Goal: Information Seeking & Learning: Understand process/instructions

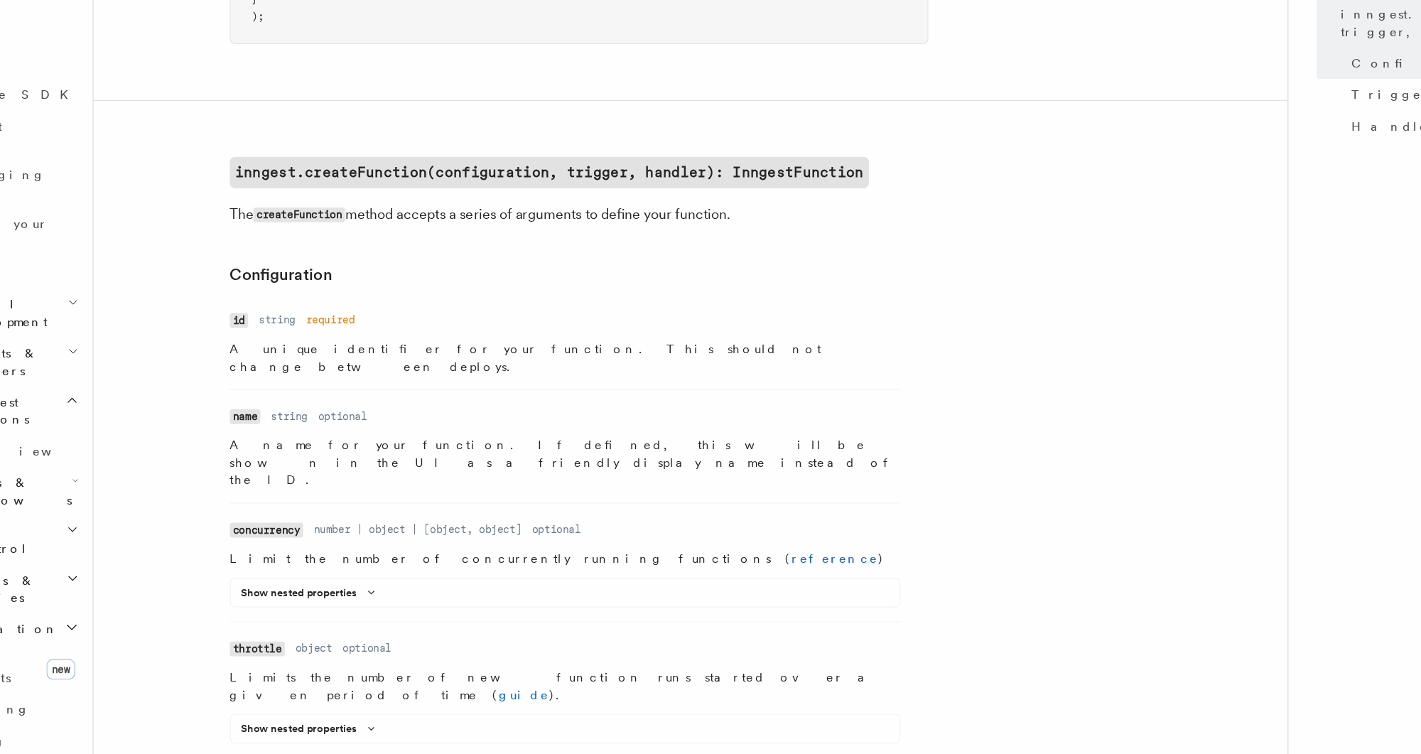
scroll to position [161, 0]
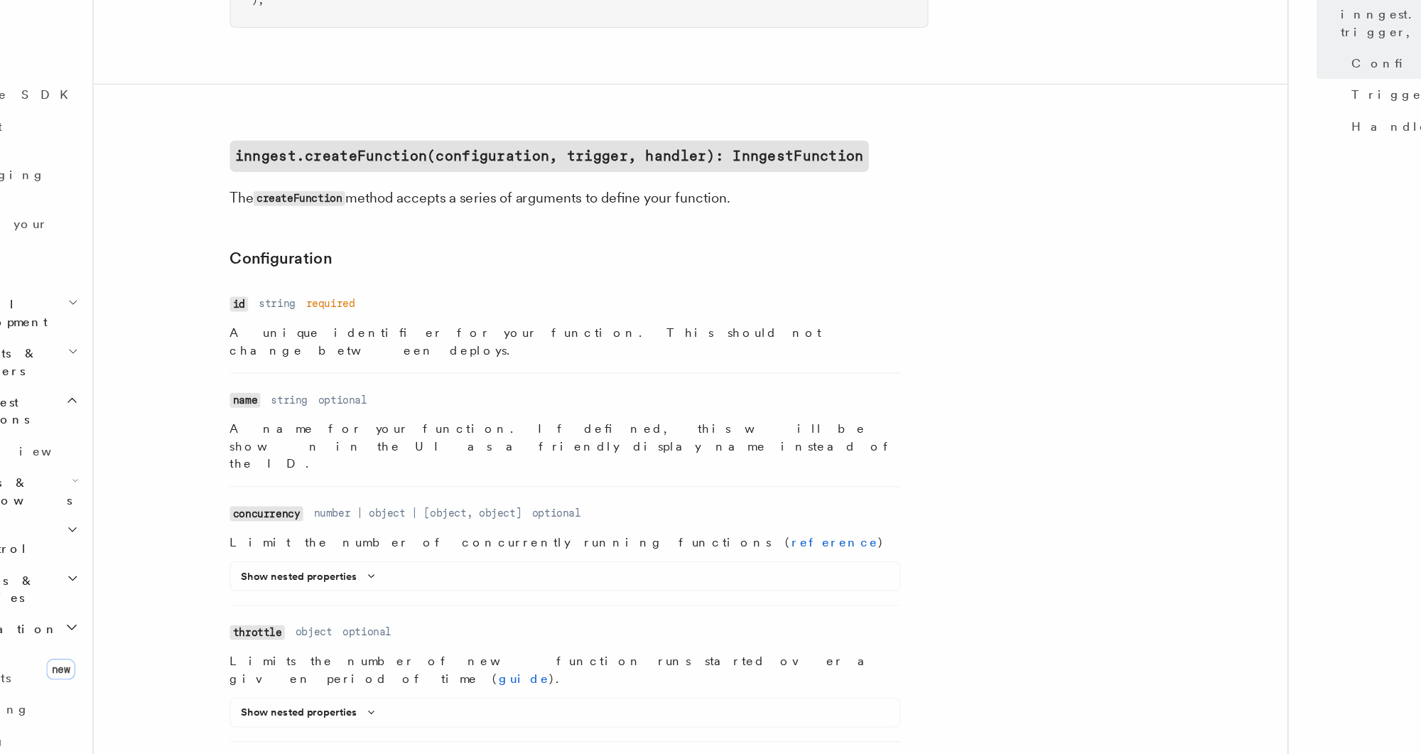
drag, startPoint x: 298, startPoint y: 395, endPoint x: 606, endPoint y: 417, distance: 308.5
click at [606, 417] on li "Name id Type string Required required Description A unique identifier for your …" at bounding box center [560, 410] width 546 height 66
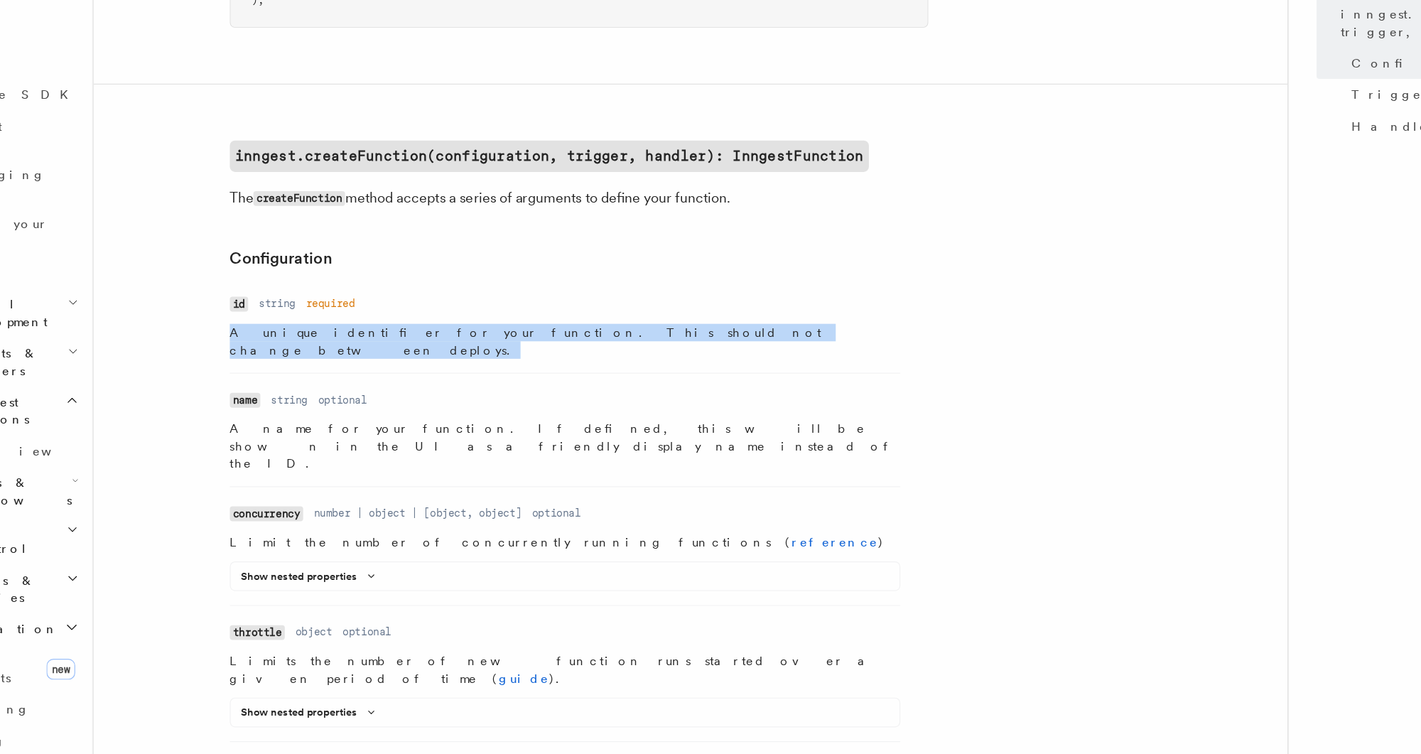
drag, startPoint x: 681, startPoint y: 422, endPoint x: 286, endPoint y: 401, distance: 396.4
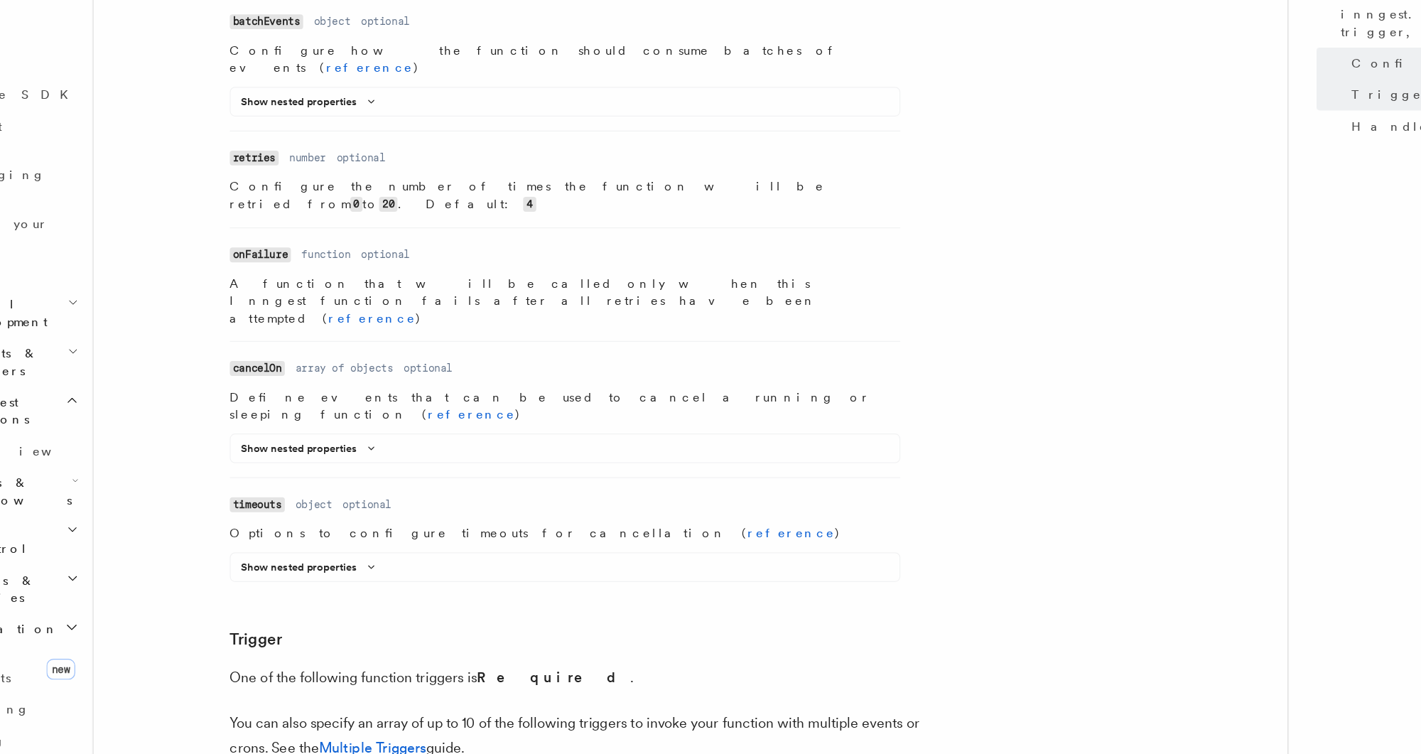
scroll to position [1335, 0]
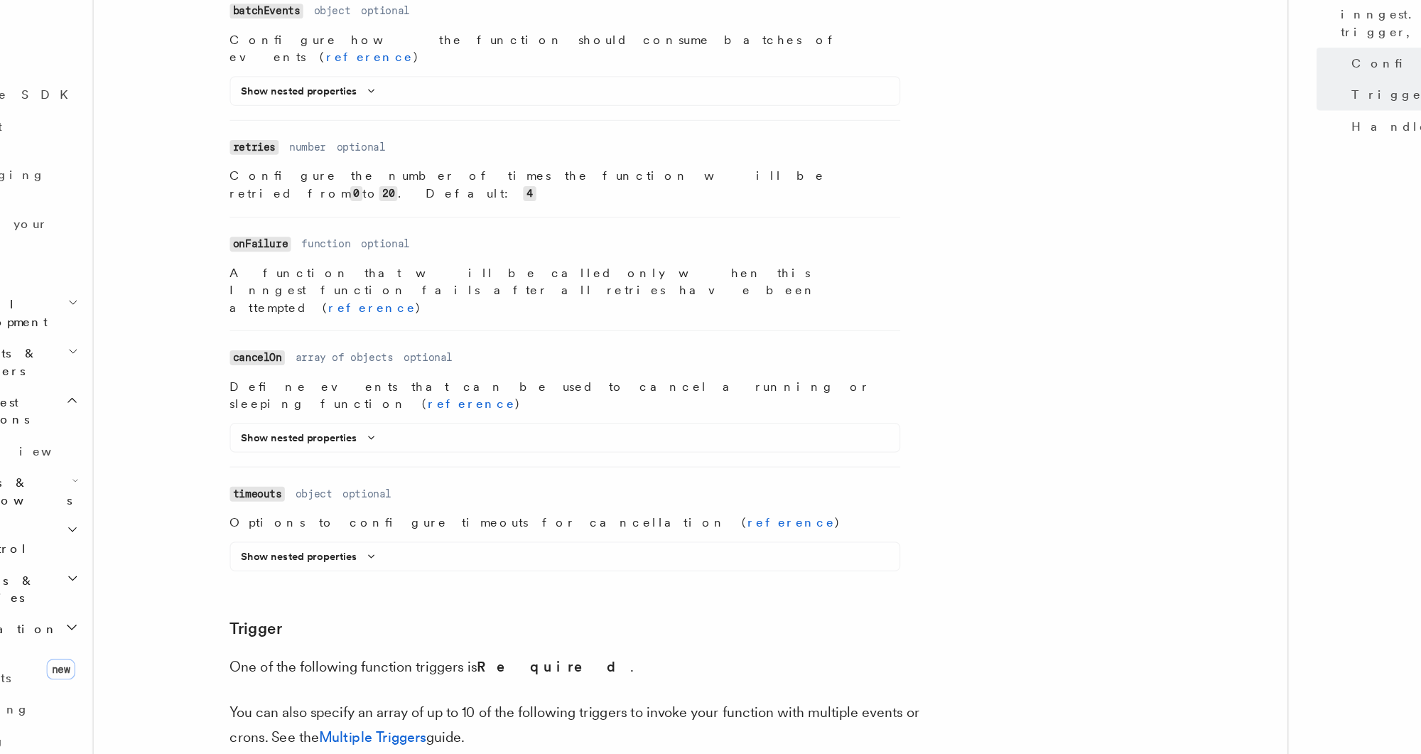
drag, startPoint x: 506, startPoint y: 514, endPoint x: 528, endPoint y: 517, distance: 22.2
click at [528, 711] on p "You can also specify an array of up to 10 of the following triggers to invoke y…" at bounding box center [571, 731] width 568 height 40
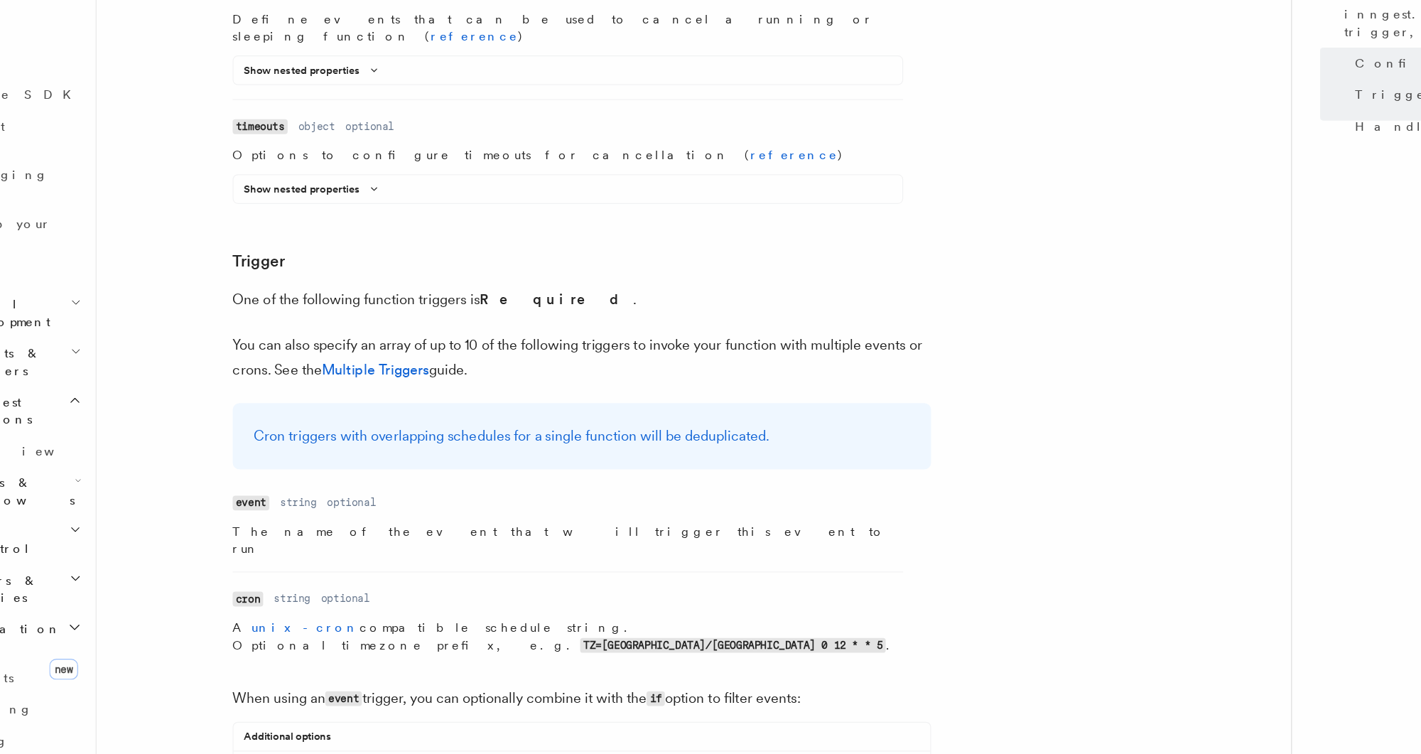
scroll to position [1635, 0]
drag, startPoint x: 497, startPoint y: 465, endPoint x: 680, endPoint y: 483, distance: 184.3
click at [680, 483] on article "References TypeScript SDK Create Function Define your functions using the creat…" at bounding box center [662, 495] width 927 height 4136
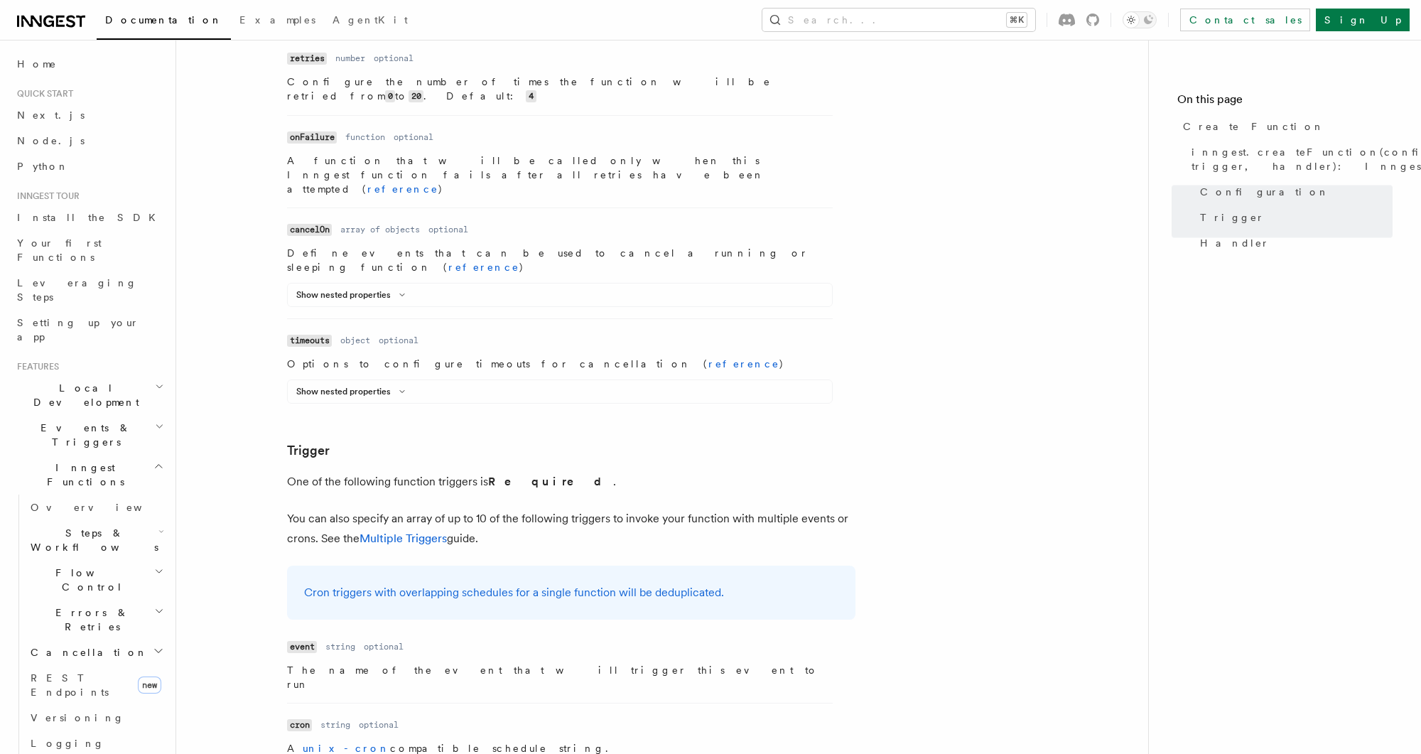
scroll to position [1521, 0]
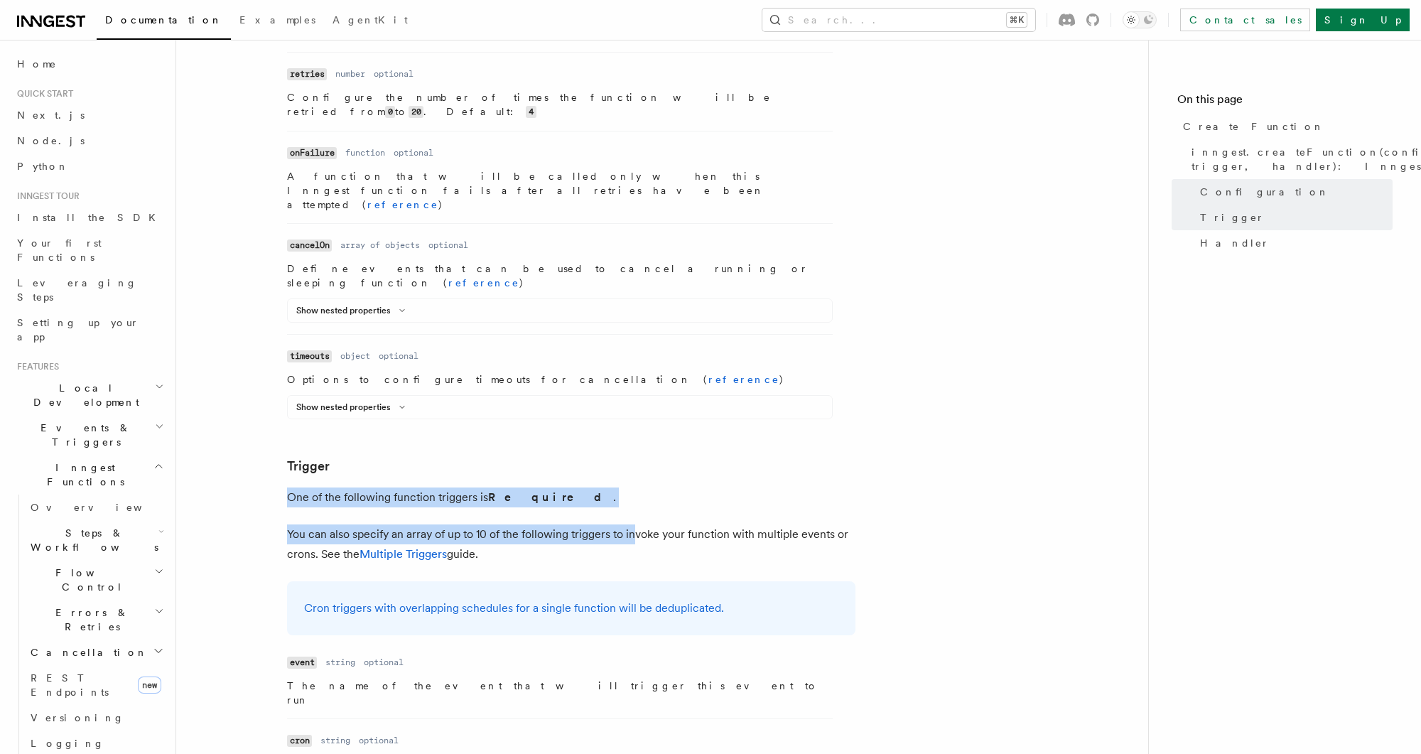
drag, startPoint x: 291, startPoint y: 275, endPoint x: 633, endPoint y: 317, distance: 344.4
click at [633, 317] on article "References TypeScript SDK Create Function Define your functions using the creat…" at bounding box center [662, 609] width 927 height 4136
click at [633, 524] on p "You can also specify an array of up to 10 of the following triggers to invoke y…" at bounding box center [571, 544] width 568 height 40
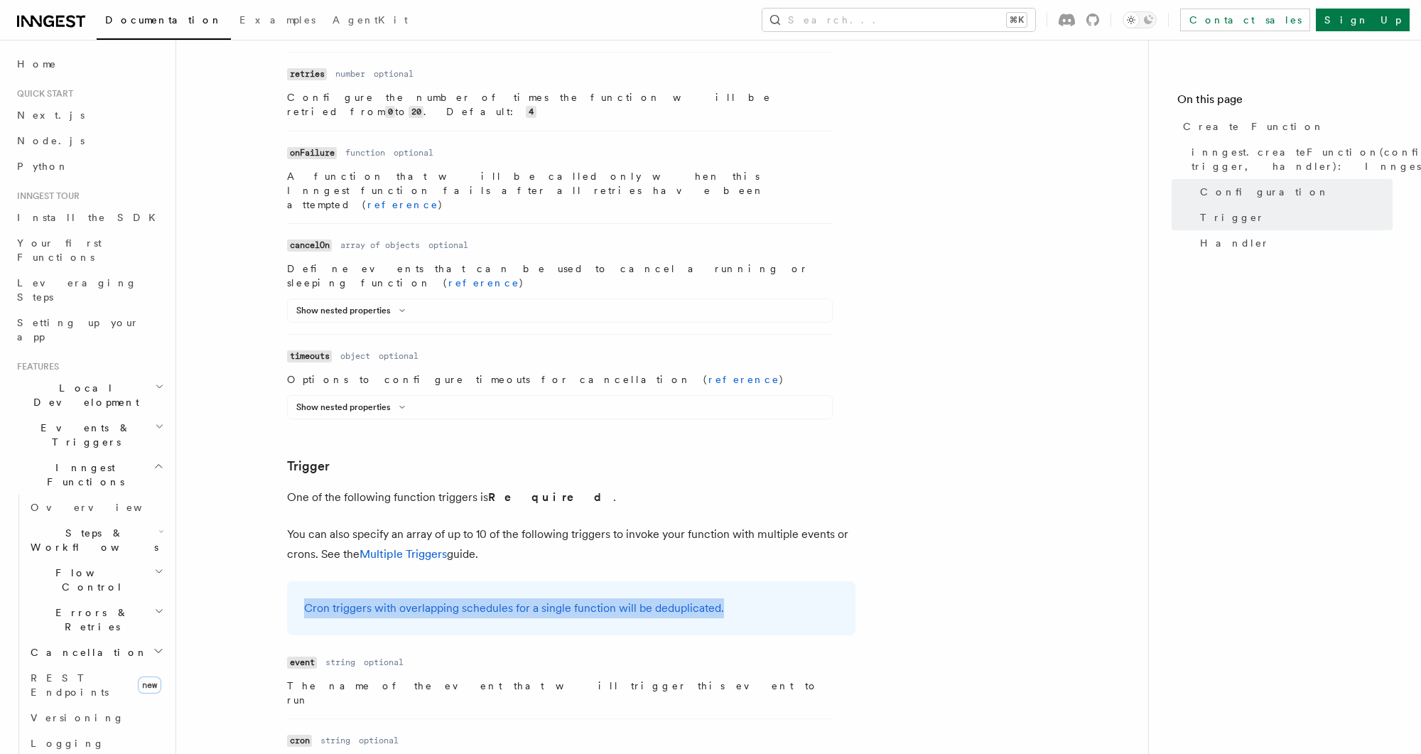
drag, startPoint x: 291, startPoint y: 382, endPoint x: 743, endPoint y: 380, distance: 451.9
click at [743, 581] on div "Cron triggers with overlapping schedules for a single function will be deduplic…" at bounding box center [571, 608] width 568 height 54
click at [743, 598] on p "Cron triggers with overlapping schedules for a single function will be deduplic…" at bounding box center [571, 608] width 534 height 20
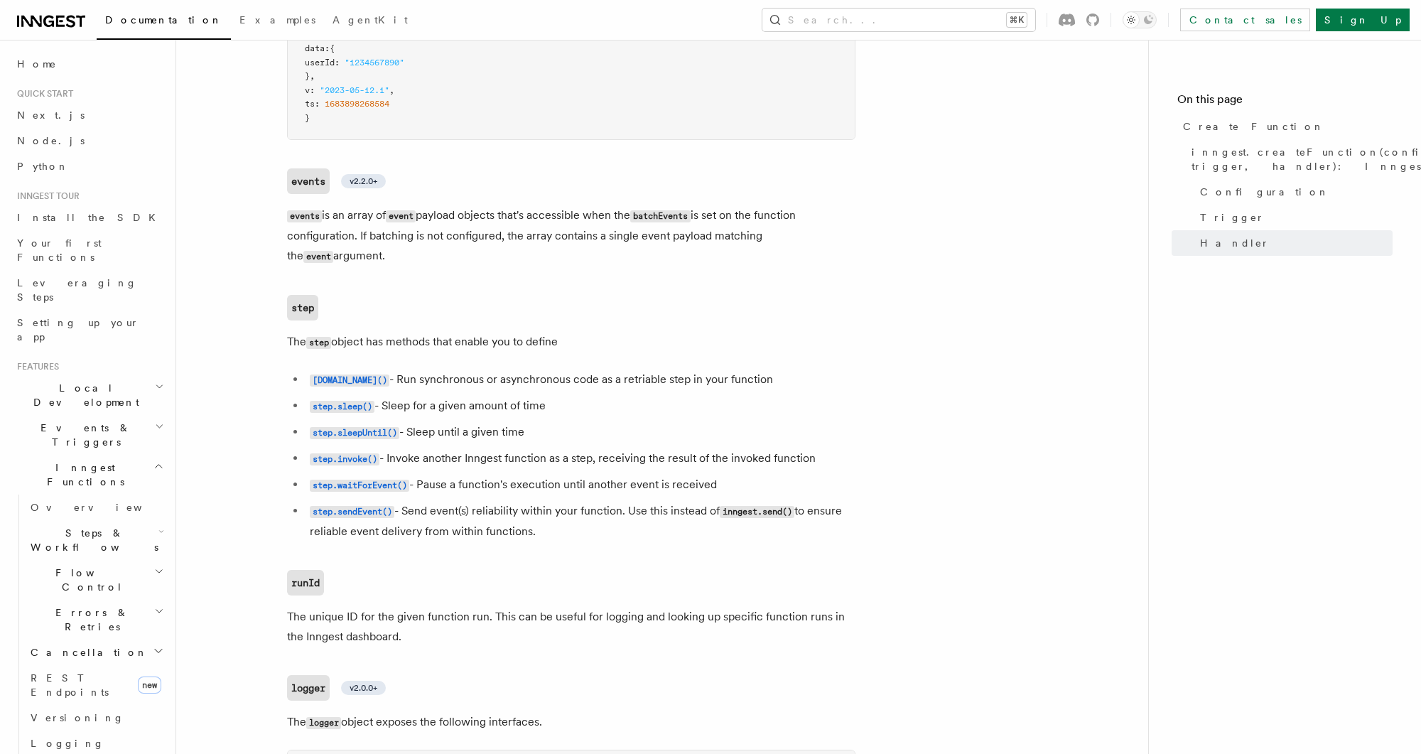
scroll to position [2913, 0]
click at [347, 451] on code "step.invoke()" at bounding box center [345, 457] width 70 height 12
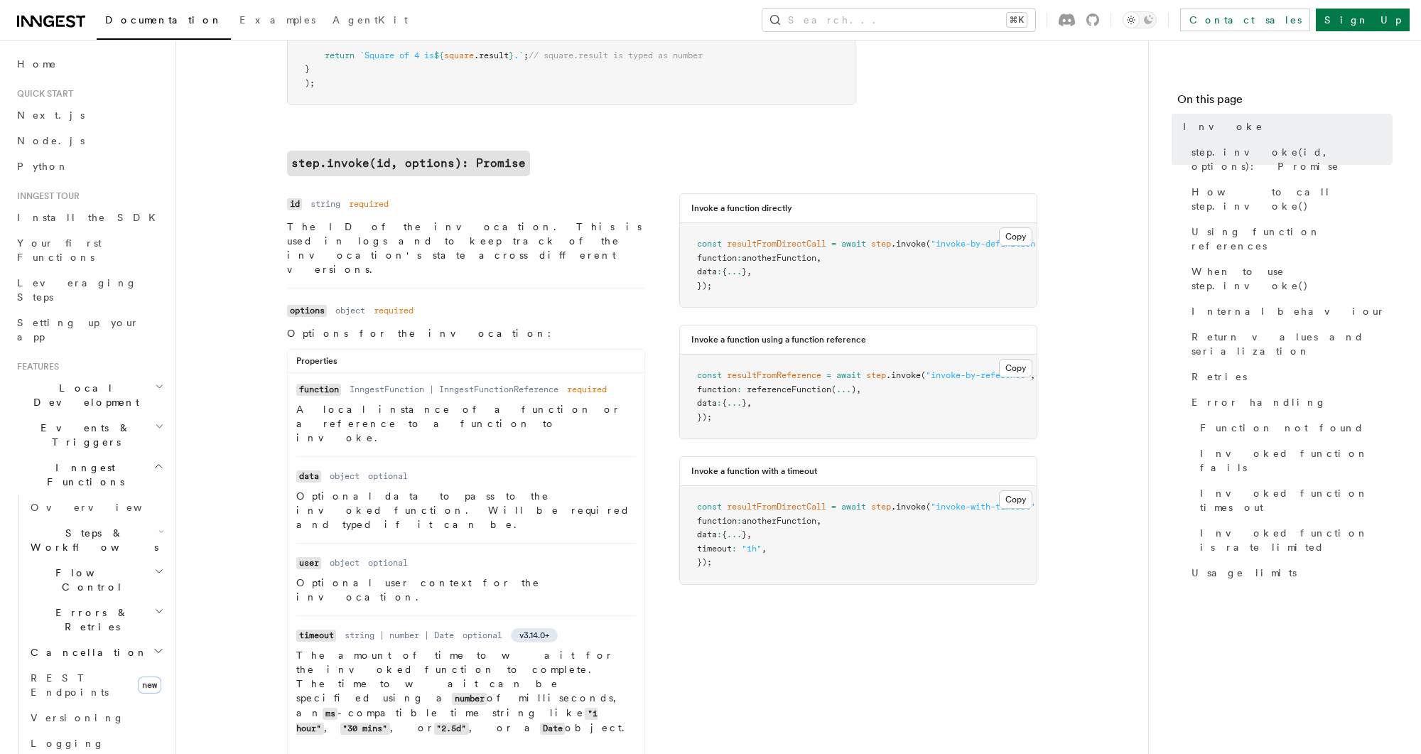
scroll to position [441, 0]
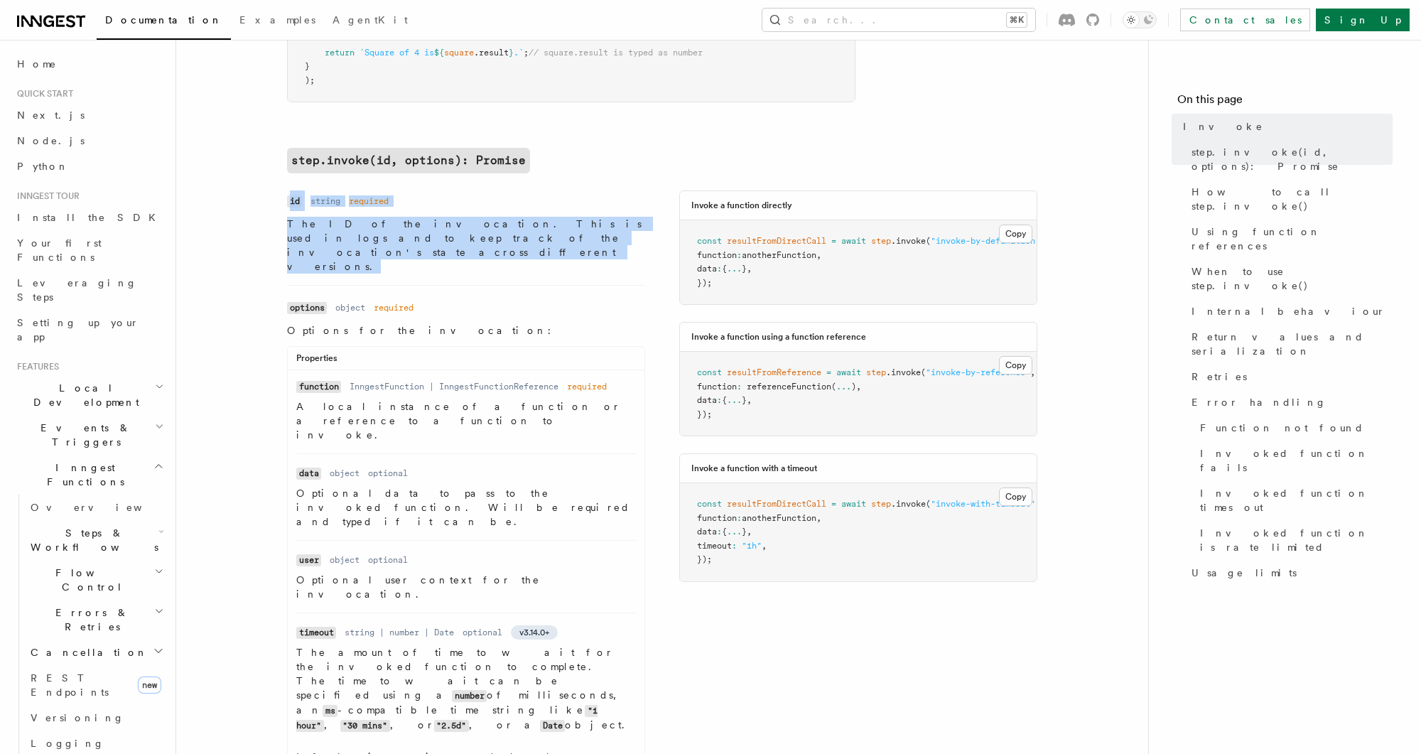
drag, startPoint x: 276, startPoint y: 210, endPoint x: 461, endPoint y: 248, distance: 188.7
click at [372, 222] on p "The ID of the invocation. This is used in logs and to keep track of the invocat…" at bounding box center [466, 245] width 358 height 57
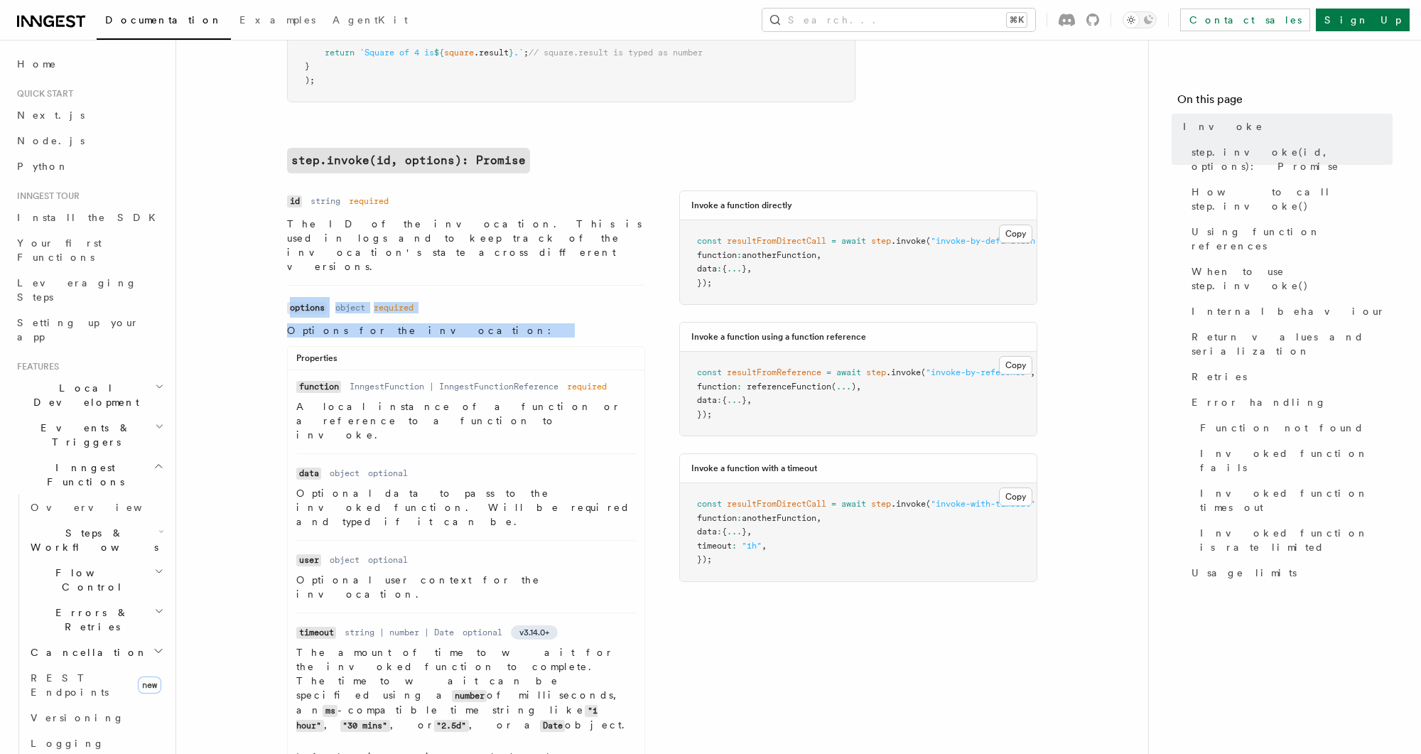
drag, startPoint x: 283, startPoint y: 285, endPoint x: 449, endPoint y: 312, distance: 168.5
click at [449, 323] on dd "Options for the invocation: Properties Name function Type InngestFunction | Inn…" at bounding box center [466, 606] width 358 height 566
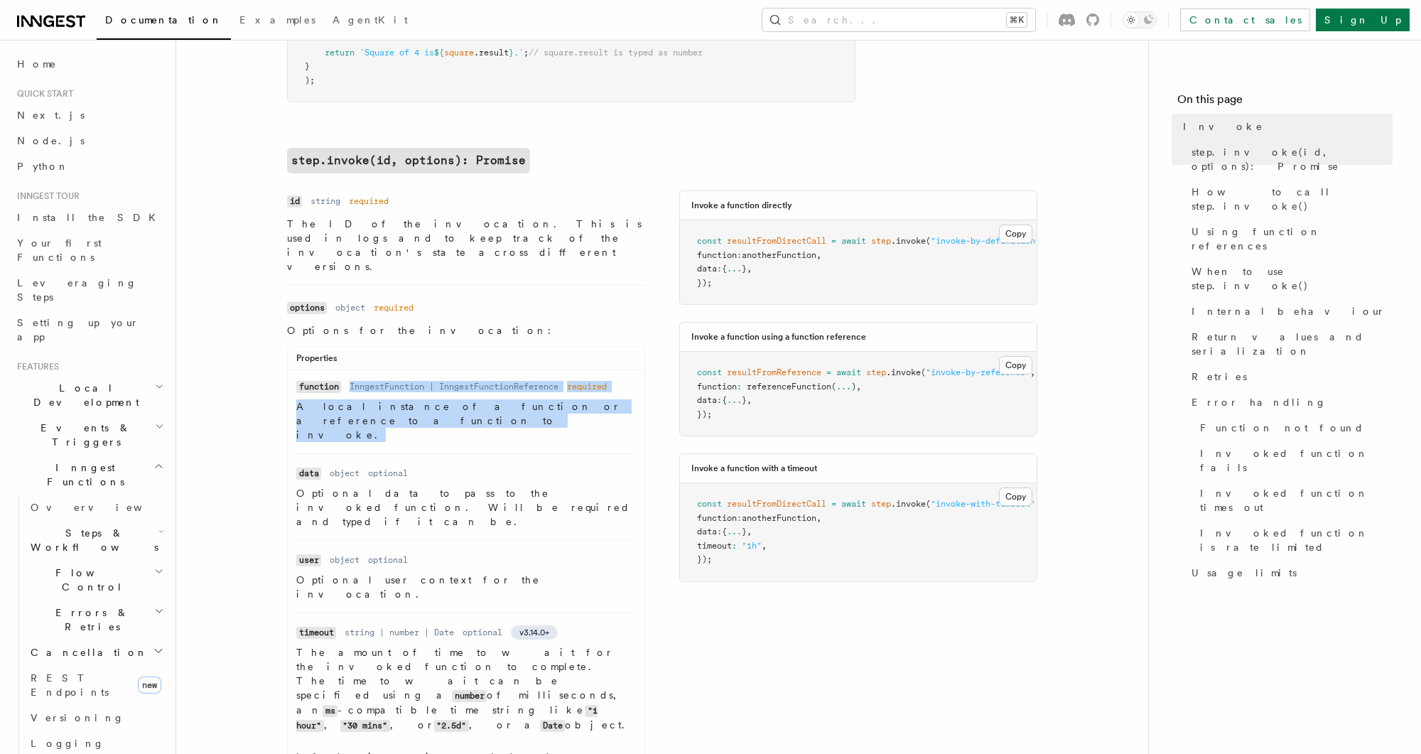
drag, startPoint x: 347, startPoint y: 356, endPoint x: 590, endPoint y: 373, distance: 243.6
click at [590, 379] on dl "Name function Type InngestFunction | InngestFunctionReference Required required…" at bounding box center [466, 410] width 340 height 63
click at [590, 399] on p "A local instance of a function or a reference to a function to invoke." at bounding box center [466, 420] width 340 height 43
drag, startPoint x: 612, startPoint y: 373, endPoint x: 368, endPoint y: 364, distance: 243.9
click at [368, 379] on dl "Name function Type InngestFunction | InngestFunctionReference Required required…" at bounding box center [466, 410] width 340 height 63
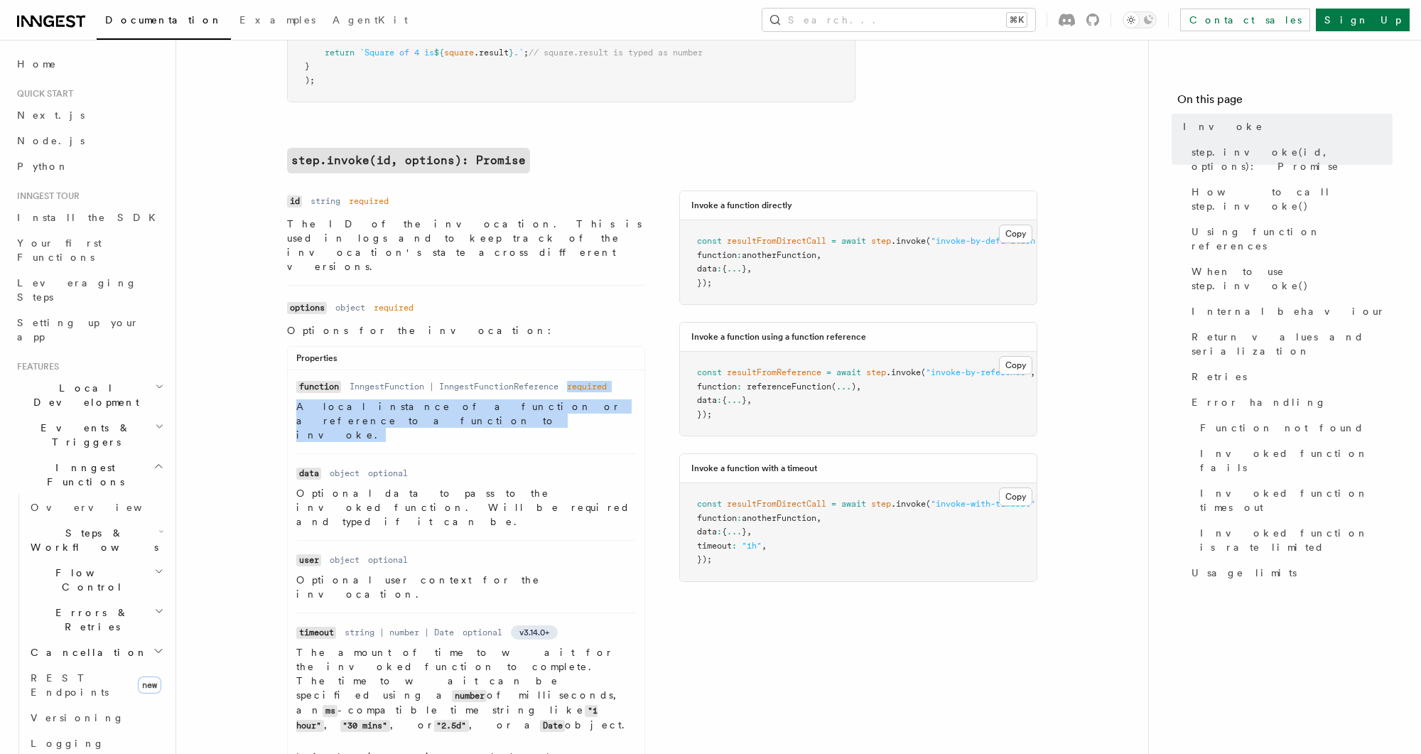
click at [368, 379] on dl "Name function Type InngestFunction | InngestFunctionReference Required required…" at bounding box center [466, 410] width 340 height 63
click at [518, 381] on dd "InngestFunction | InngestFunctionReference" at bounding box center [454, 386] width 209 height 11
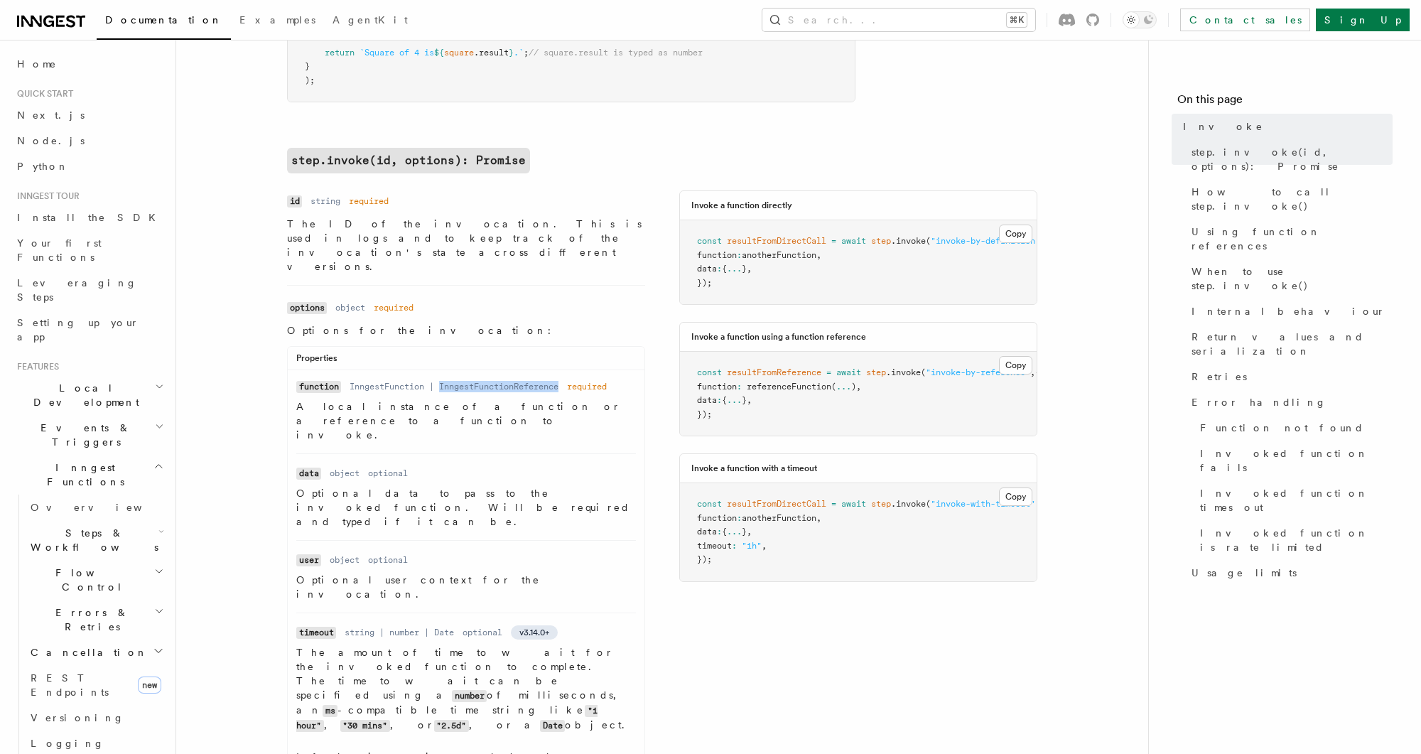
click at [518, 381] on dd "InngestFunction | InngestFunctionReference" at bounding box center [454, 386] width 209 height 11
copy dd "InngestFunctionReference"
click at [511, 381] on dd "InngestFunction | InngestFunctionReference" at bounding box center [454, 386] width 209 height 11
click at [387, 381] on dd "InngestFunction | InngestFunctionReference" at bounding box center [454, 386] width 209 height 11
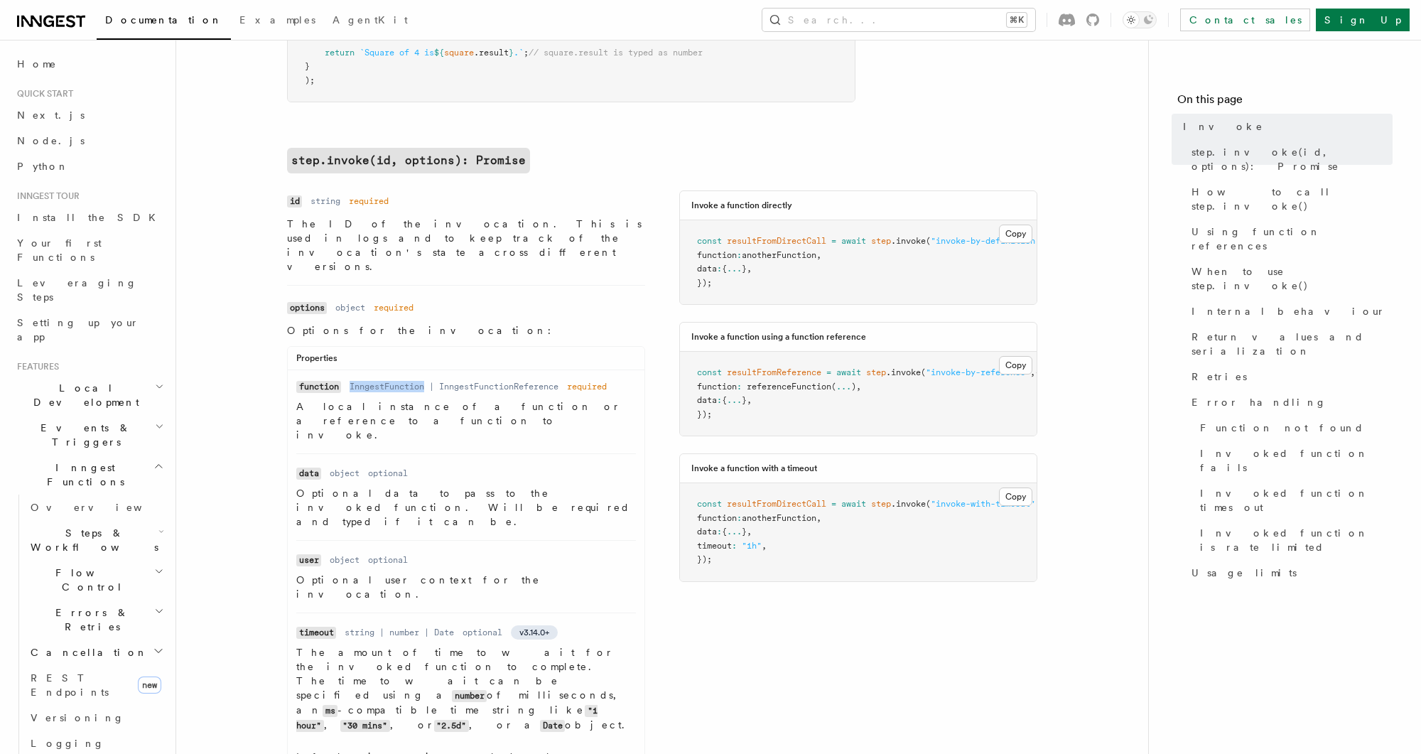
click at [387, 381] on dd "InngestFunction | InngestFunctionReference" at bounding box center [454, 386] width 209 height 11
click at [480, 381] on dd "InngestFunction | InngestFunctionReference" at bounding box center [454, 386] width 209 height 11
click at [762, 385] on span "referenceFunction" at bounding box center [768, 387] width 85 height 10
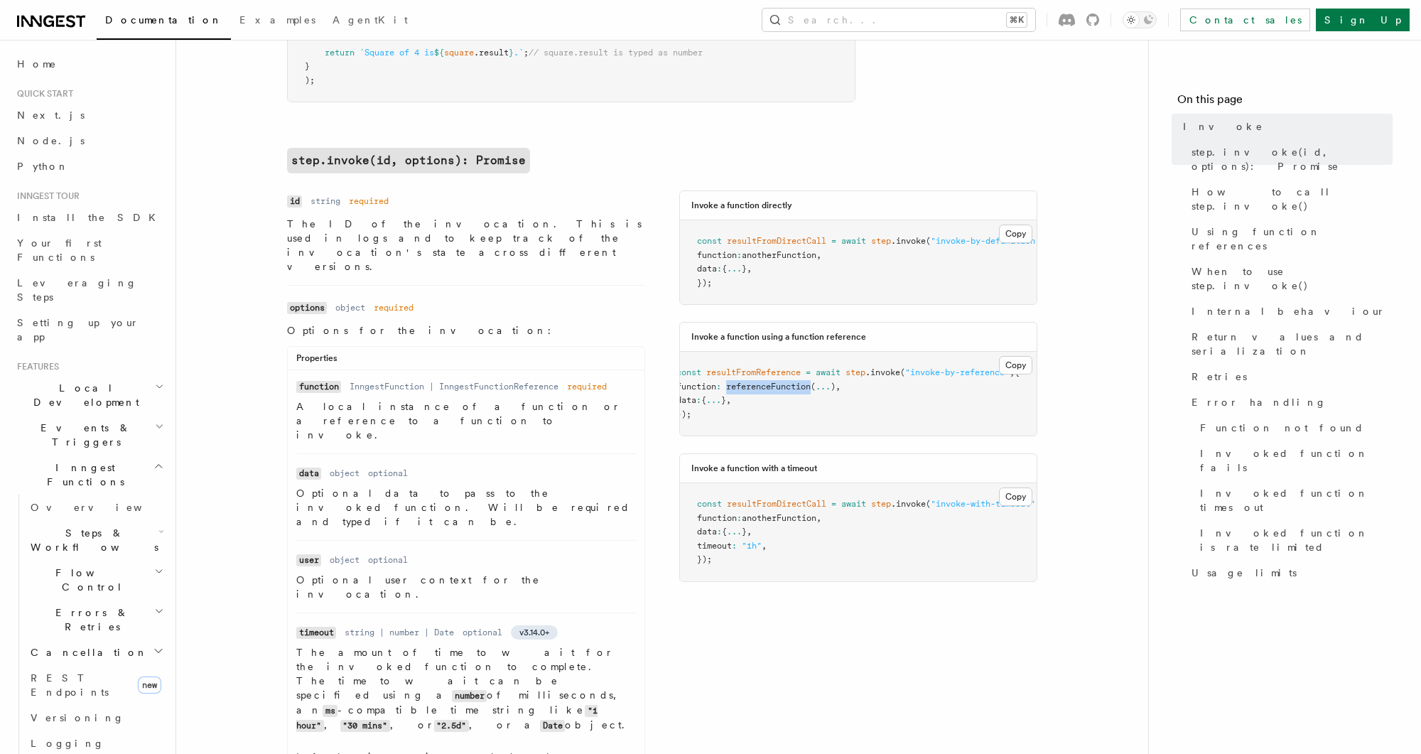
click at [762, 385] on span "referenceFunction" at bounding box center [768, 387] width 85 height 10
click at [762, 387] on span "referenceFunction" at bounding box center [768, 387] width 85 height 10
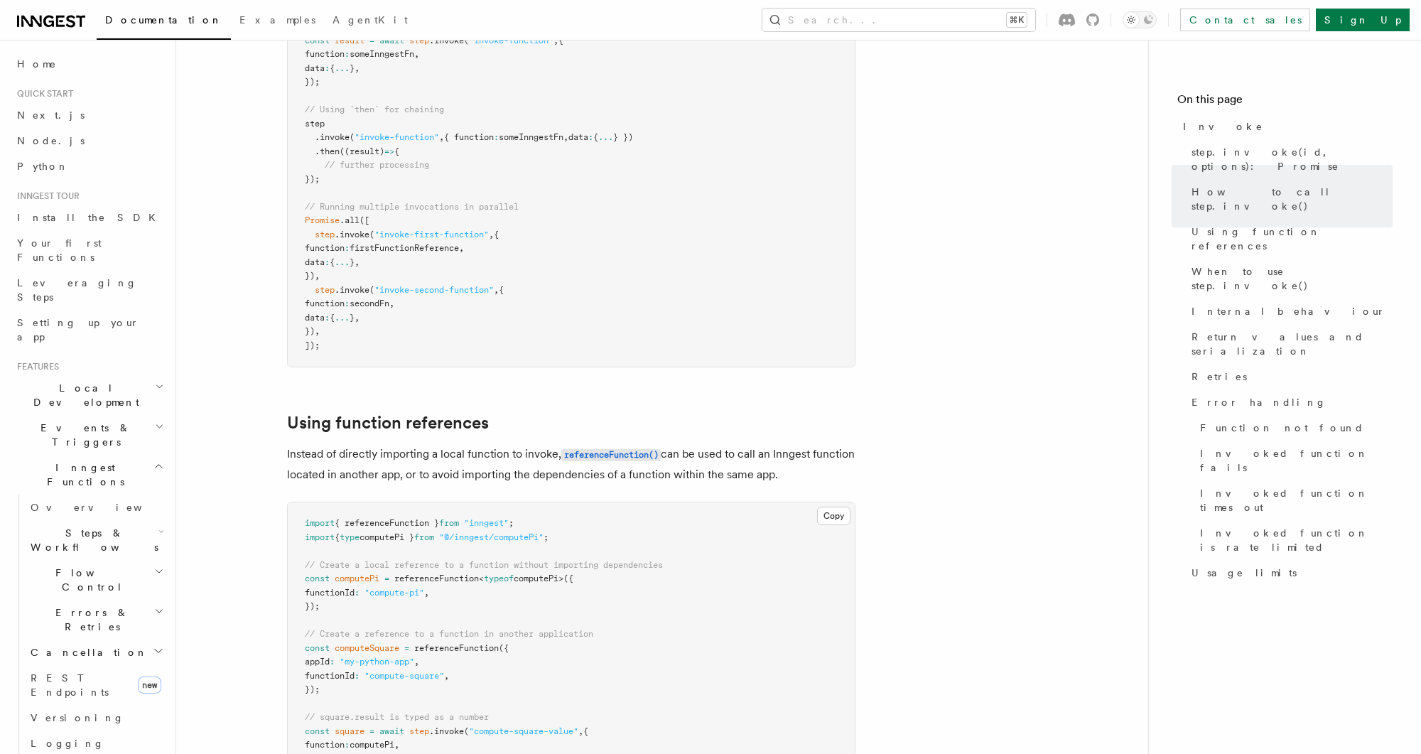
scroll to position [1471, 0]
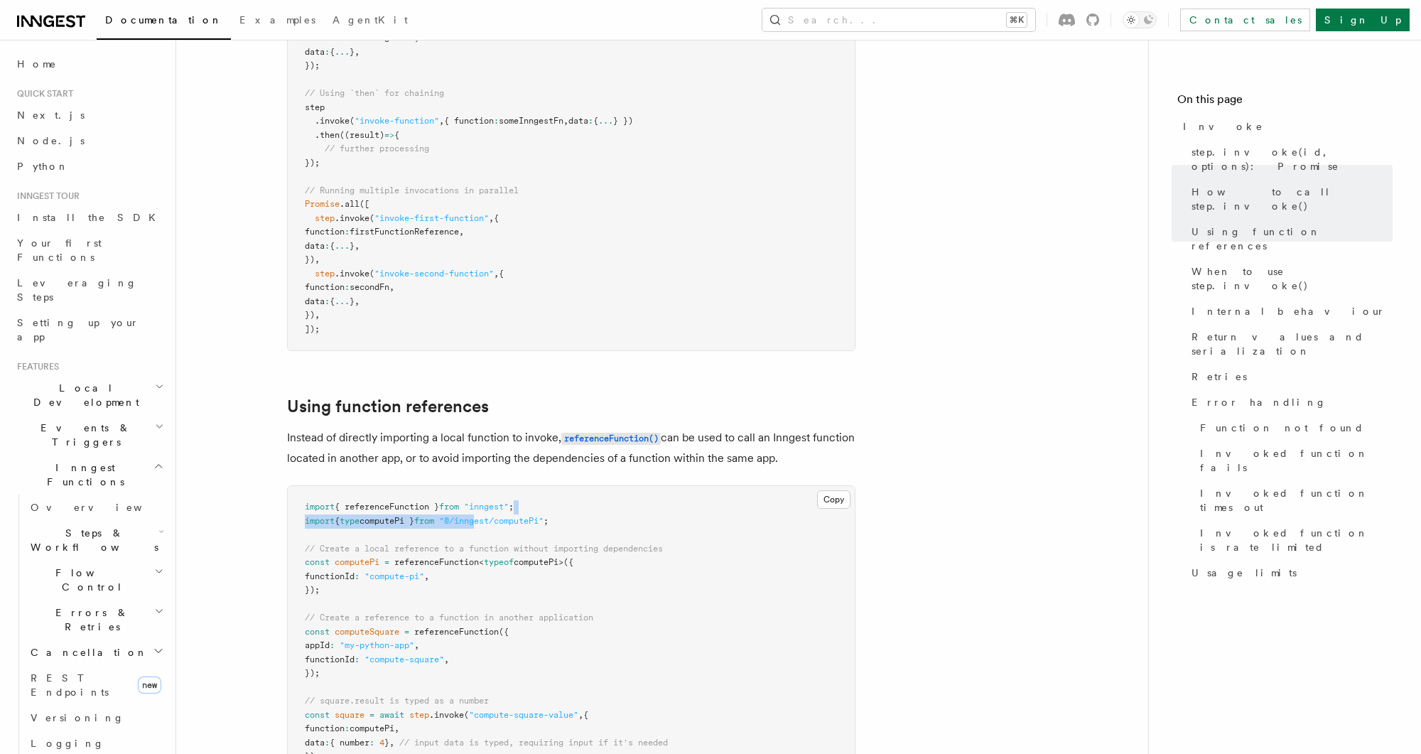
drag, startPoint x: 603, startPoint y: 336, endPoint x: 497, endPoint y: 340, distance: 106.7
click at [497, 486] on pre "import { referenceFunction } from "inngest" ; import { type computePi } from "@…" at bounding box center [571, 632] width 567 height 292
click at [497, 516] on span ""@/inngest/computePi"" at bounding box center [491, 521] width 104 height 10
drag, startPoint x: 530, startPoint y: 329, endPoint x: 595, endPoint y: 375, distance: 79.5
click at [595, 486] on pre "import { referenceFunction } from "inngest" ; import { type computePi } from "@…" at bounding box center [571, 632] width 567 height 292
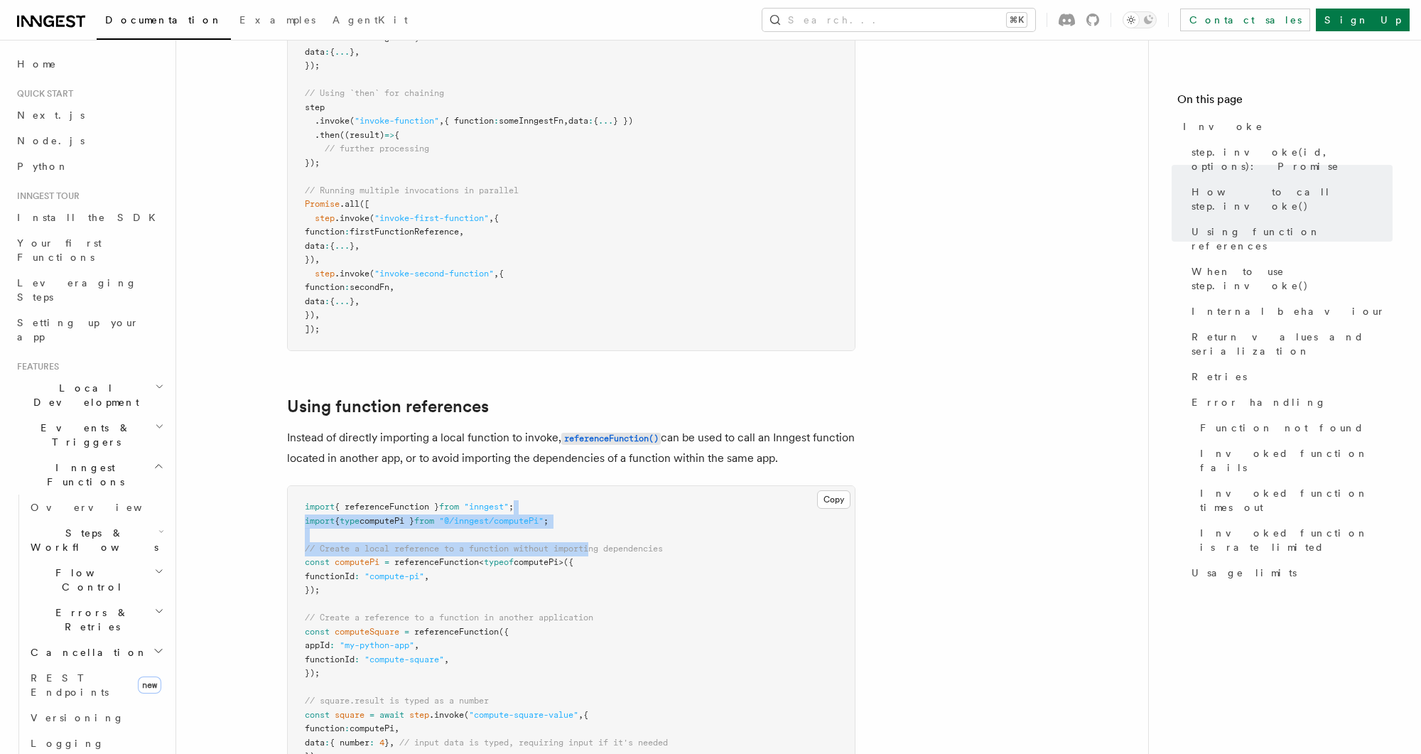
click at [595, 544] on span "// Create a local reference to a function without importing dependencies" at bounding box center [484, 549] width 358 height 10
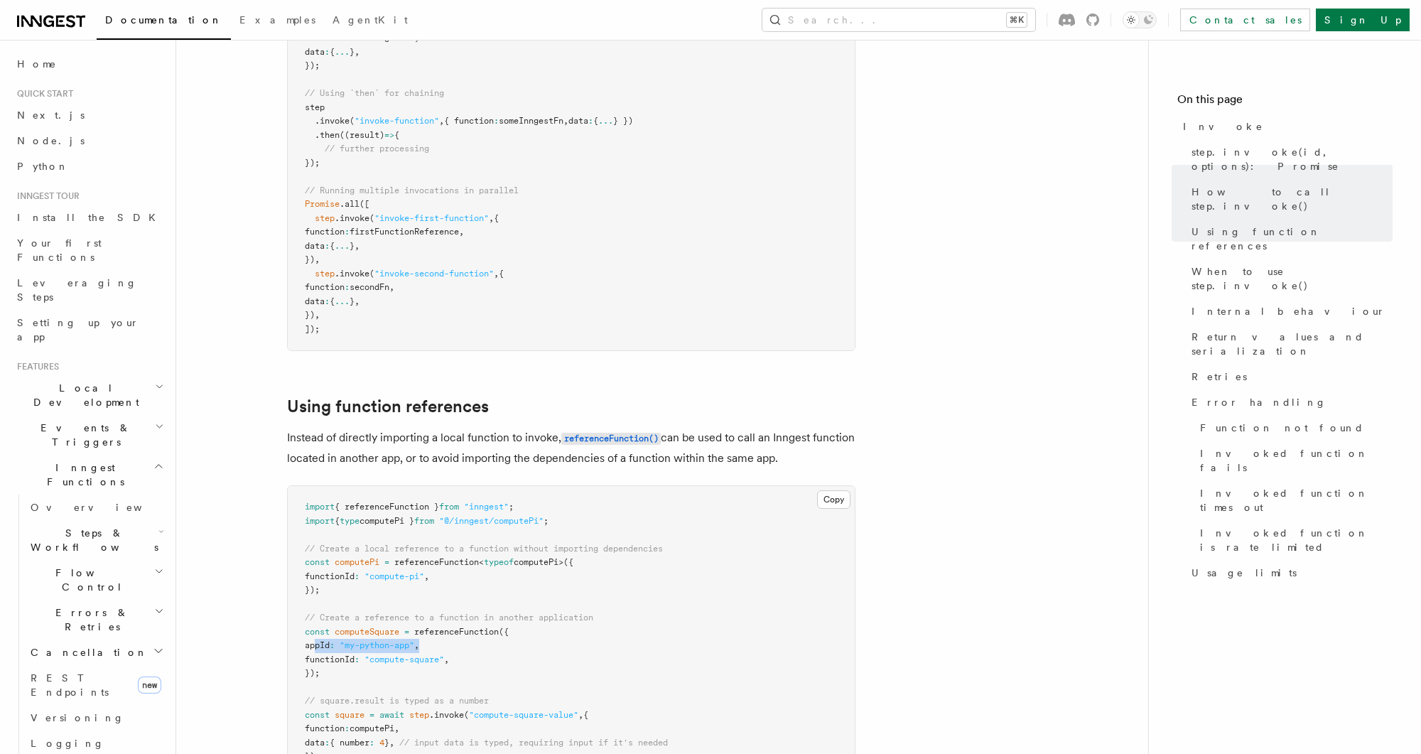
drag, startPoint x: 318, startPoint y: 475, endPoint x: 519, endPoint y: 467, distance: 201.3
click at [519, 486] on pre "import { referenceFunction } from "inngest" ; import { type computePi } from "@…" at bounding box center [571, 632] width 567 height 292
drag, startPoint x: 409, startPoint y: 483, endPoint x: 310, endPoint y: 473, distance: 99.3
click at [310, 486] on pre "import { referenceFunction } from "inngest" ; import { type computePi } from "@…" at bounding box center [571, 632] width 567 height 292
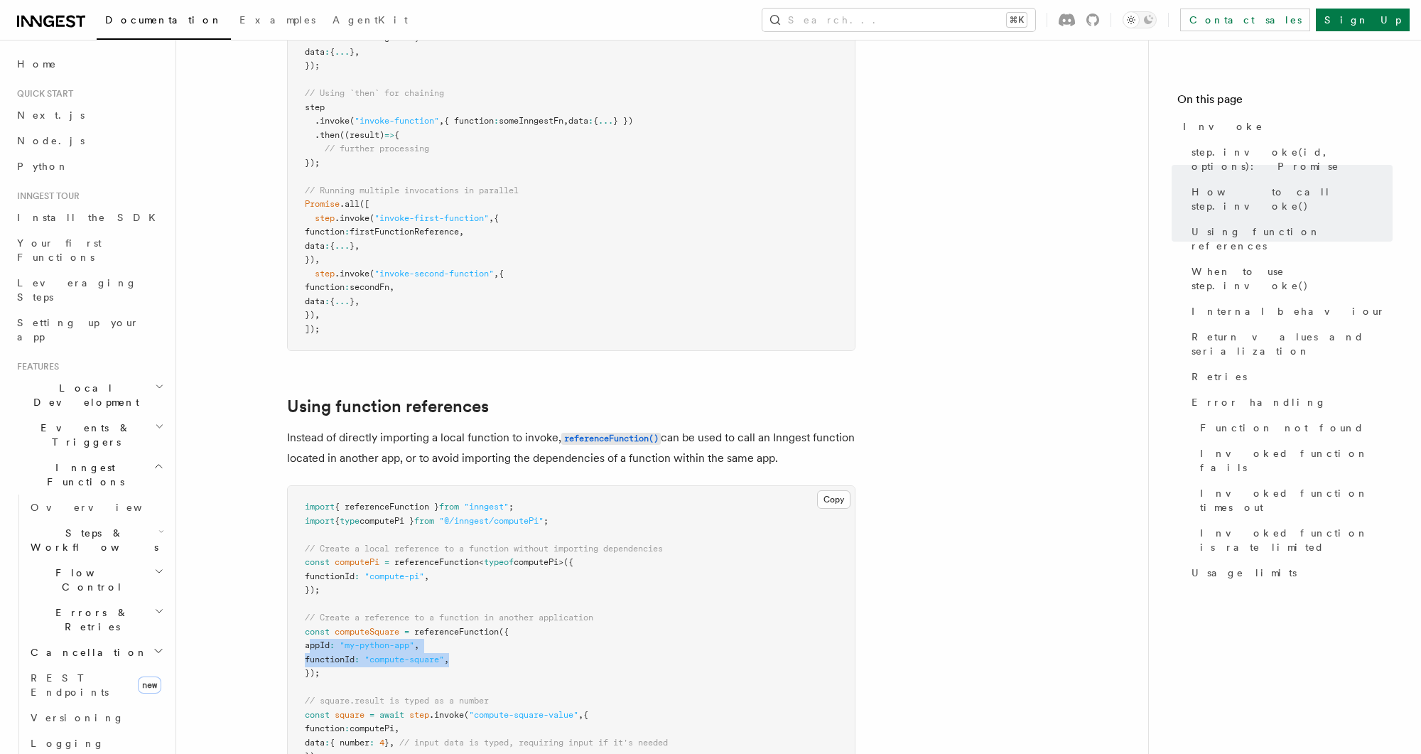
click at [310, 640] on span "appId" at bounding box center [317, 645] width 25 height 10
click at [603, 433] on code "referenceFunction()" at bounding box center [610, 439] width 99 height 12
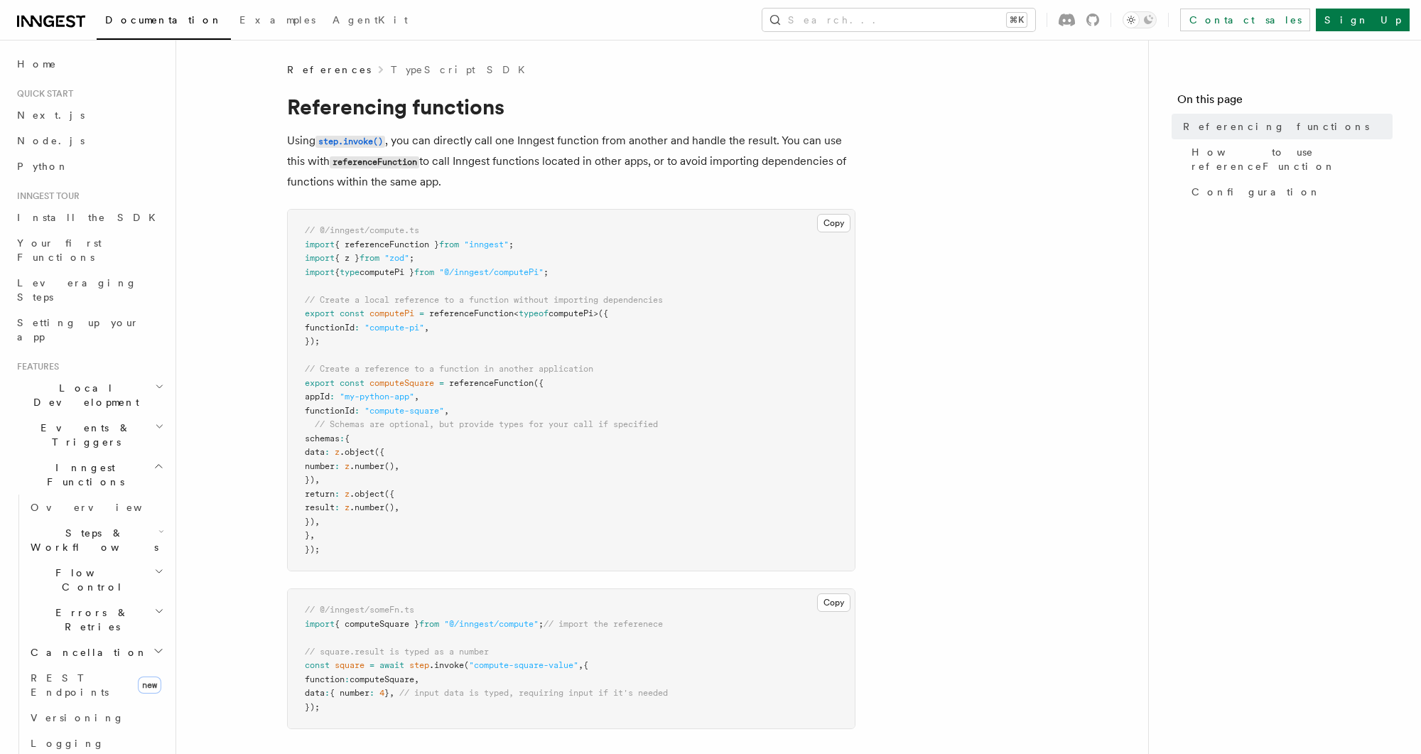
click at [695, 327] on pre "// @/inngest/compute.ts import { referenceFunction } from "inngest" ; import { …" at bounding box center [571, 390] width 567 height 361
